Goal: Book appointment/travel/reservation

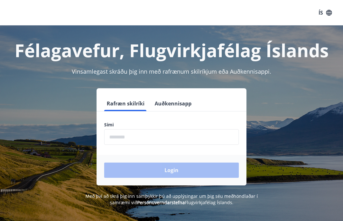
click at [152, 136] on input "phone" at bounding box center [171, 137] width 135 height 16
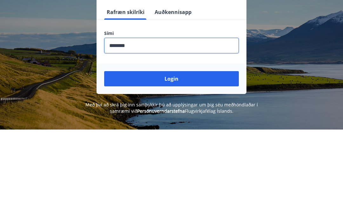
type input "********"
click at [177, 163] on button "Login" at bounding box center [171, 170] width 135 height 15
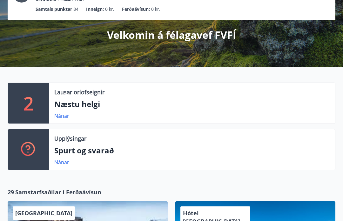
scroll to position [58, 0]
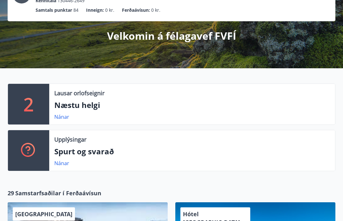
click at [81, 106] on p "Næstu helgi" at bounding box center [192, 105] width 276 height 11
click at [64, 116] on link "Nánar" at bounding box center [61, 116] width 15 height 7
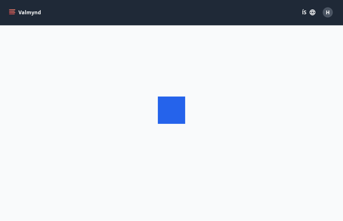
scroll to position [0, 0]
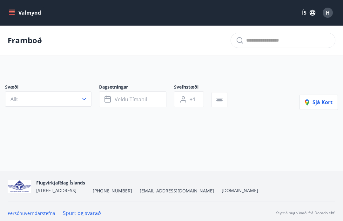
type input "*"
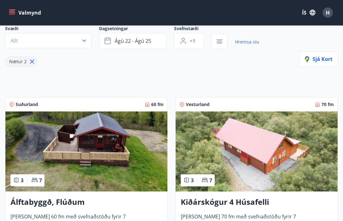
scroll to position [57, 0]
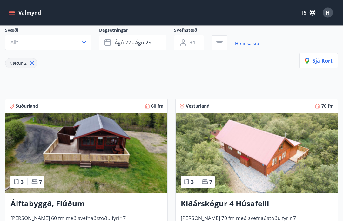
click at [81, 157] on img at bounding box center [86, 153] width 162 height 80
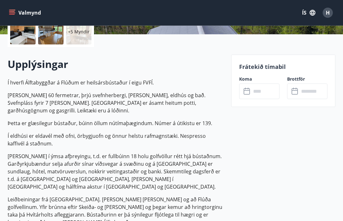
scroll to position [156, 0]
click at [252, 94] on input "text" at bounding box center [265, 92] width 28 height 16
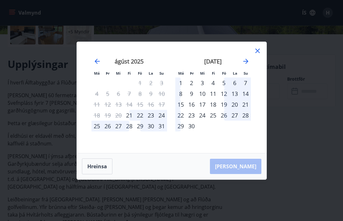
click at [257, 51] on icon at bounding box center [257, 51] width 4 height 4
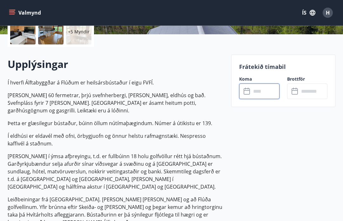
scroll to position [22, 0]
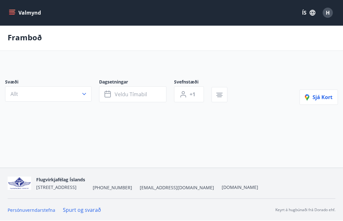
type input "*"
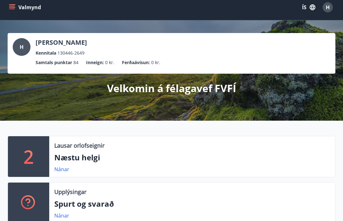
scroll to position [5, 0]
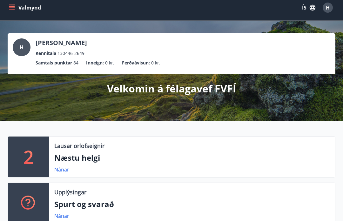
click at [62, 169] on link "Nánar" at bounding box center [61, 169] width 15 height 7
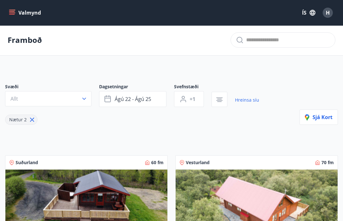
scroll to position [0, 0]
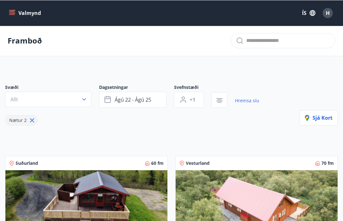
click at [34, 121] on icon at bounding box center [32, 120] width 7 height 7
type input "*"
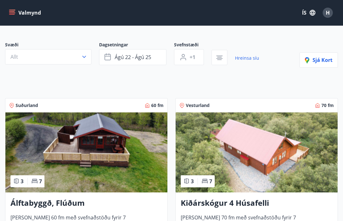
scroll to position [42, 0]
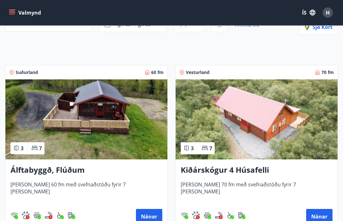
click at [321, 218] on button "Nánar" at bounding box center [319, 216] width 26 height 15
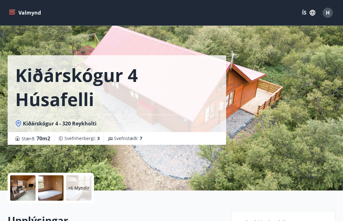
click at [17, 13] on button "Valmynd" at bounding box center [26, 12] width 36 height 11
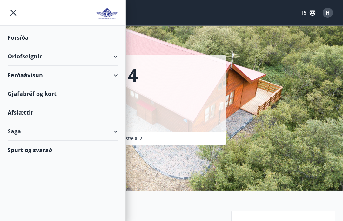
click at [27, 57] on div "Orlofseignir" at bounding box center [63, 56] width 110 height 19
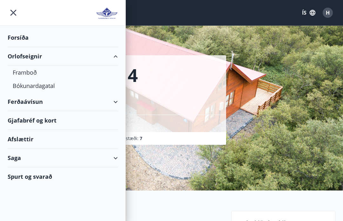
click at [31, 71] on div "Framboð" at bounding box center [63, 72] width 100 height 13
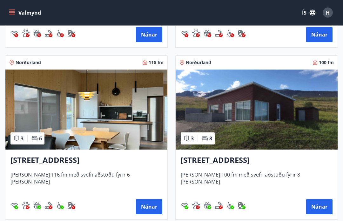
scroll to position [429, 0]
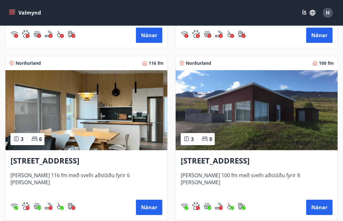
click at [324, 204] on button "Nánar" at bounding box center [319, 207] width 26 height 15
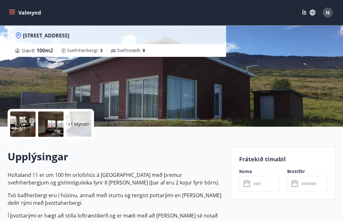
scroll to position [67, 0]
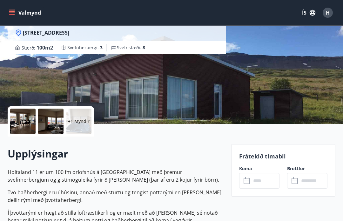
click at [250, 180] on icon at bounding box center [247, 181] width 6 height 6
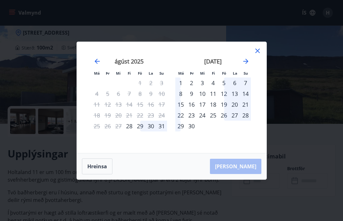
scroll to position [0, 0]
